Goal: Task Accomplishment & Management: Use online tool/utility

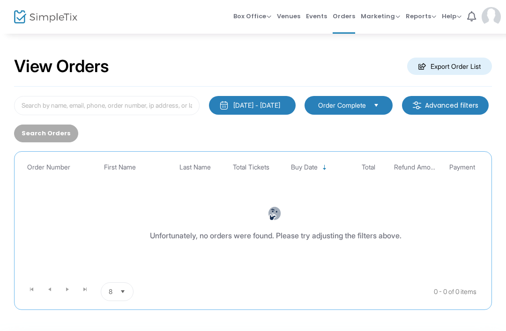
click at [156, 91] on div "1/1/2000 - 8/17/2025 Last 30 Days Today Yesterday This week This Month Last Mon…" at bounding box center [253, 199] width 478 height 224
click at [125, 106] on input at bounding box center [107, 105] width 186 height 19
click at [165, 92] on div "1/1/2000 - 8/17/2025 Last 30 Days Today Yesterday This week This Month Last Mon…" at bounding box center [253, 199] width 478 height 224
click at [148, 105] on input at bounding box center [107, 105] width 186 height 19
click at [124, 106] on input at bounding box center [107, 105] width 186 height 19
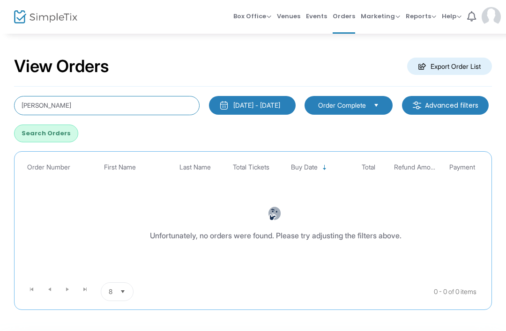
type input "Gresham"
